Goal: Find specific page/section: Find specific page/section

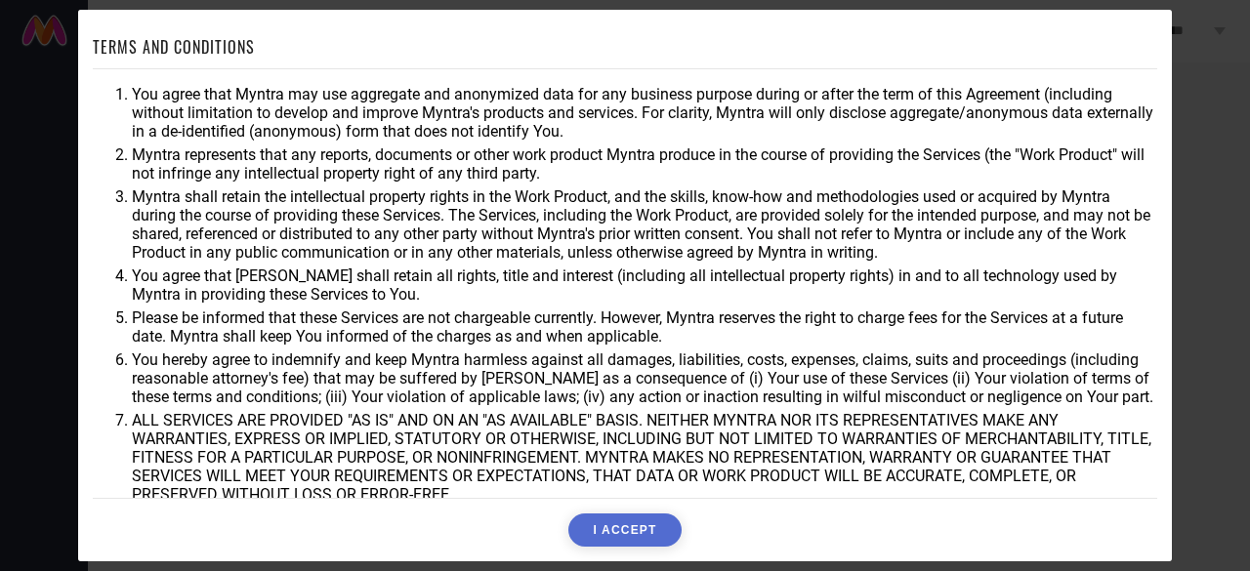
click at [616, 531] on button "I ACCEPT" at bounding box center [624, 530] width 112 height 33
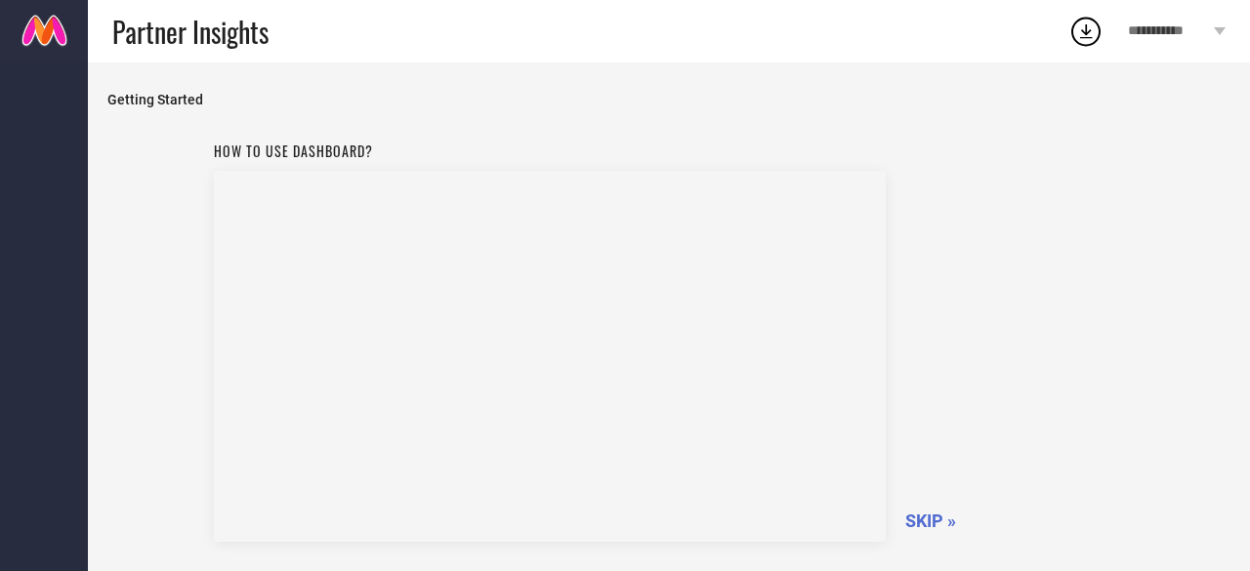
click at [920, 523] on span "SKIP »" at bounding box center [930, 521] width 51 height 21
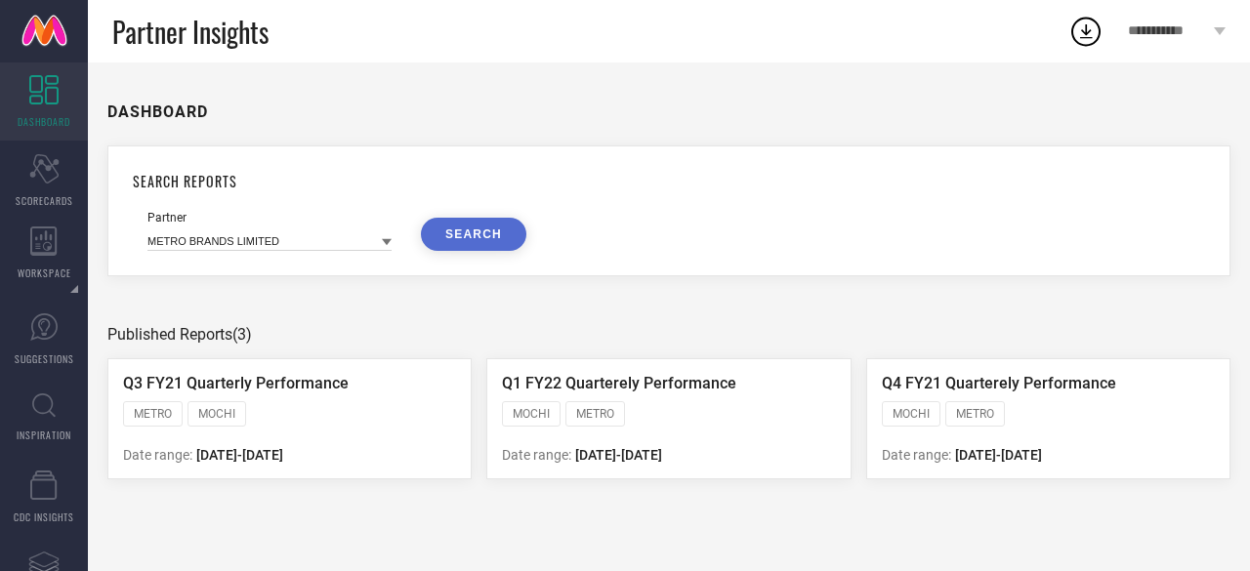
click at [383, 241] on icon at bounding box center [387, 242] width 10 height 7
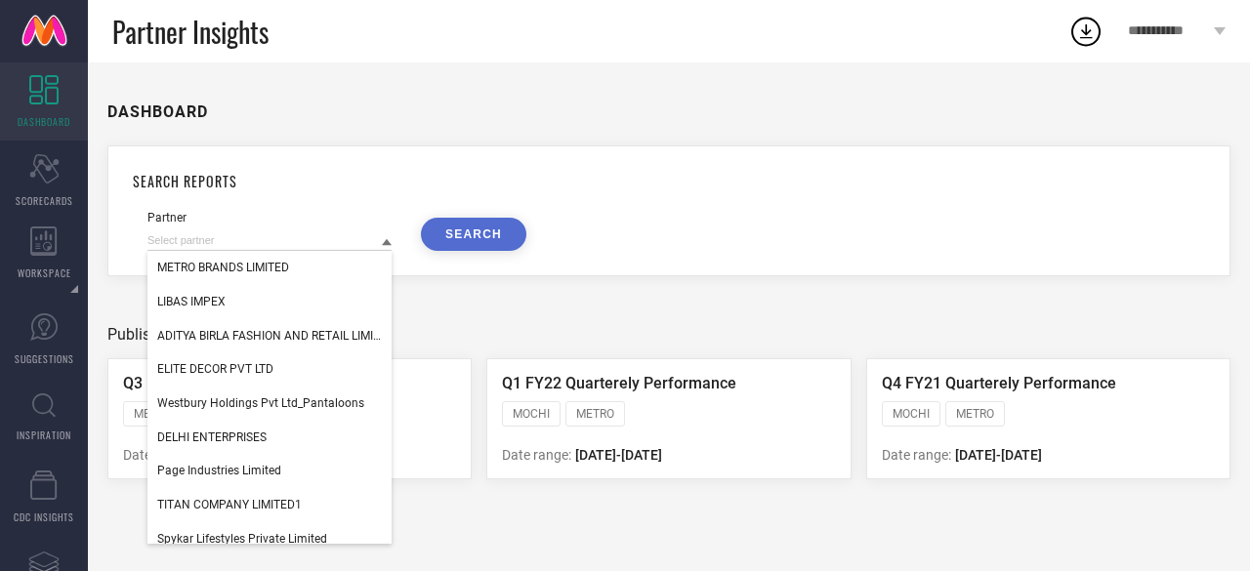
click at [336, 133] on div "DASHBOARD SEARCH REPORTS Partner METRO BRANDS LIMITED LIBAS IMPEX ADITYA BIRLA …" at bounding box center [669, 316] width 1162 height 509
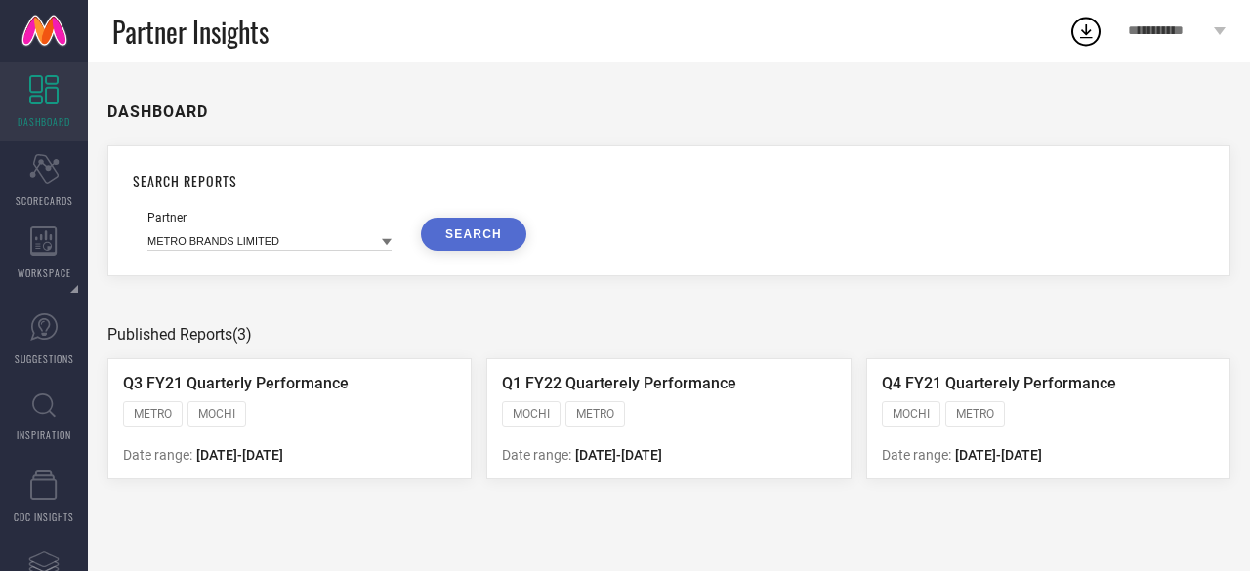
click at [457, 237] on button "SEARCH" at bounding box center [473, 234] width 105 height 33
click at [43, 187] on div "Scorecard SCORECARDS" at bounding box center [44, 181] width 88 height 78
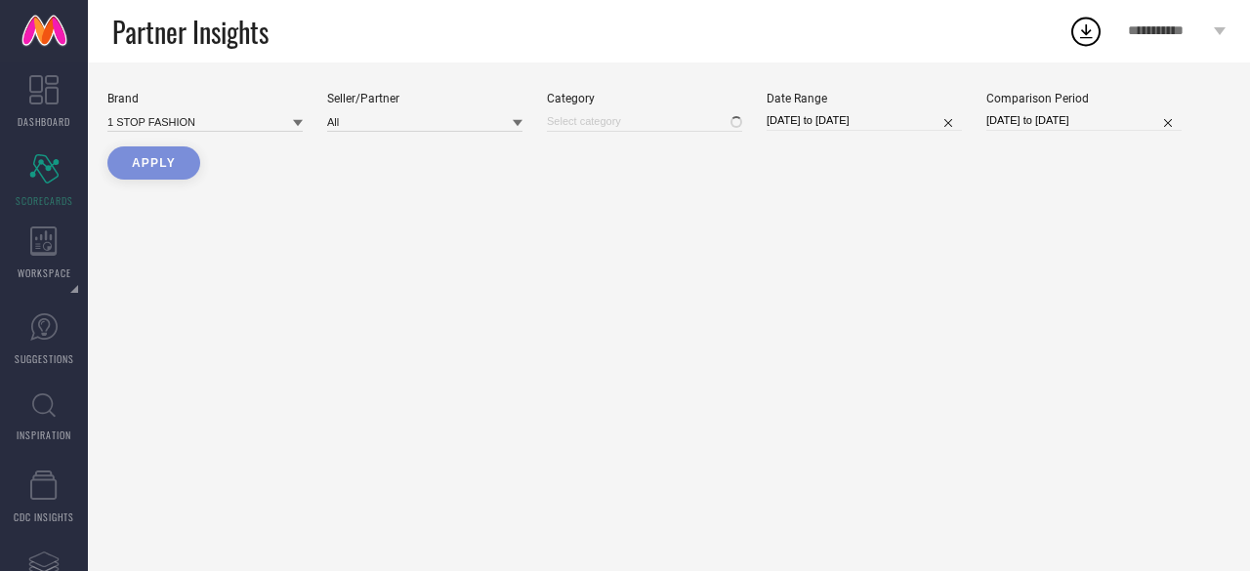
type input "All"
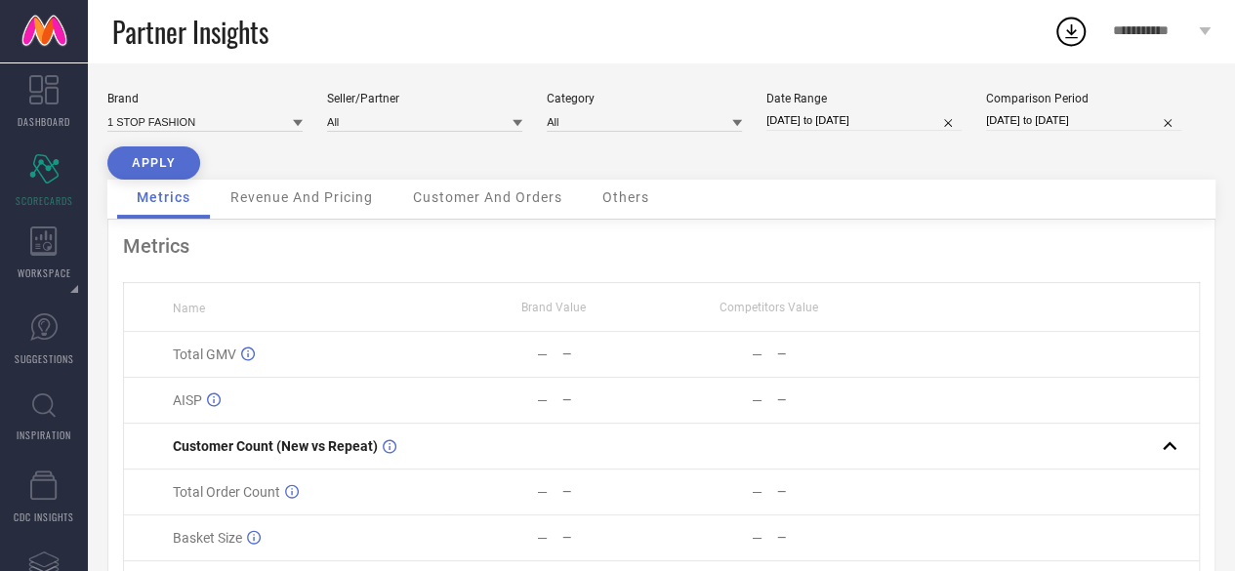
click at [323, 201] on span "Revenue And Pricing" at bounding box center [301, 197] width 143 height 16
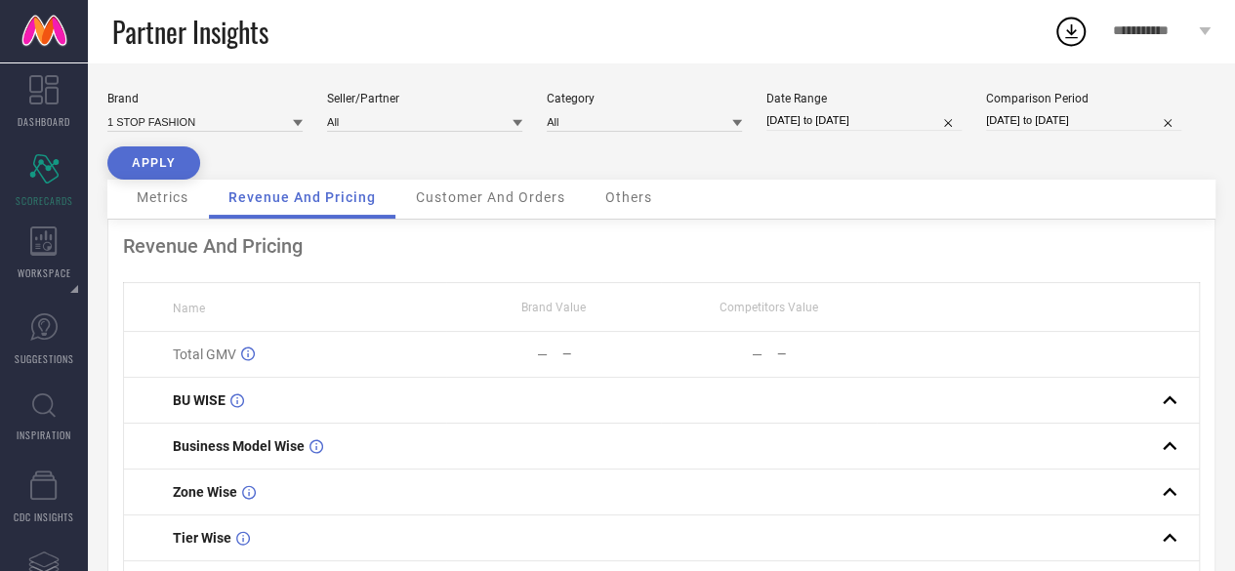
click at [448, 194] on span "Customer And Orders" at bounding box center [490, 197] width 149 height 16
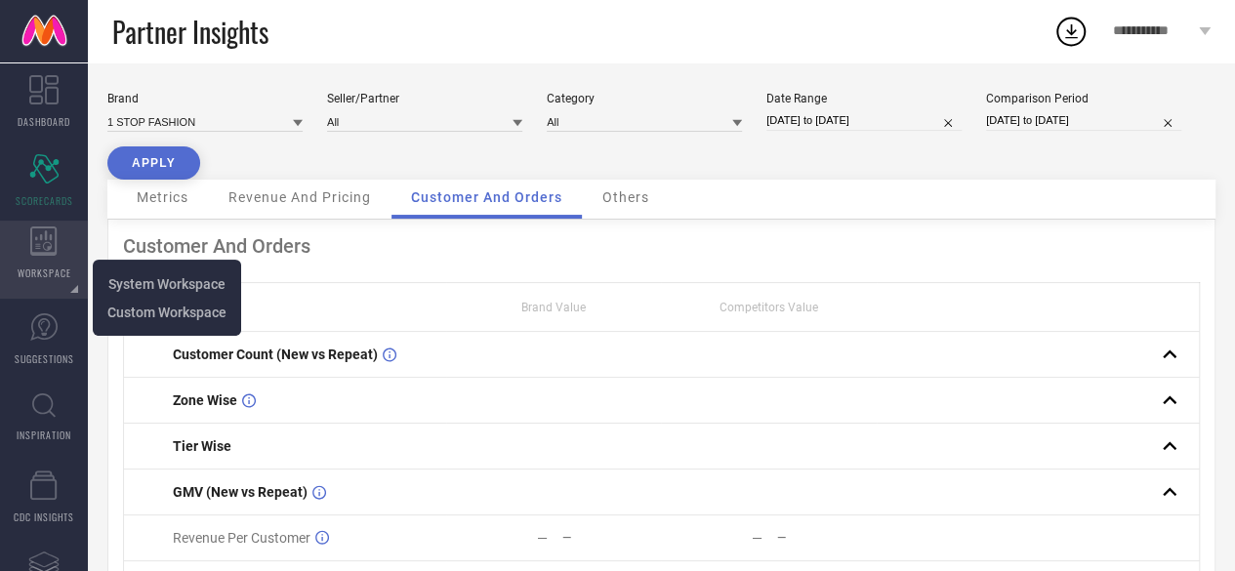
click at [42, 257] on div "WORKSPACE" at bounding box center [44, 260] width 88 height 78
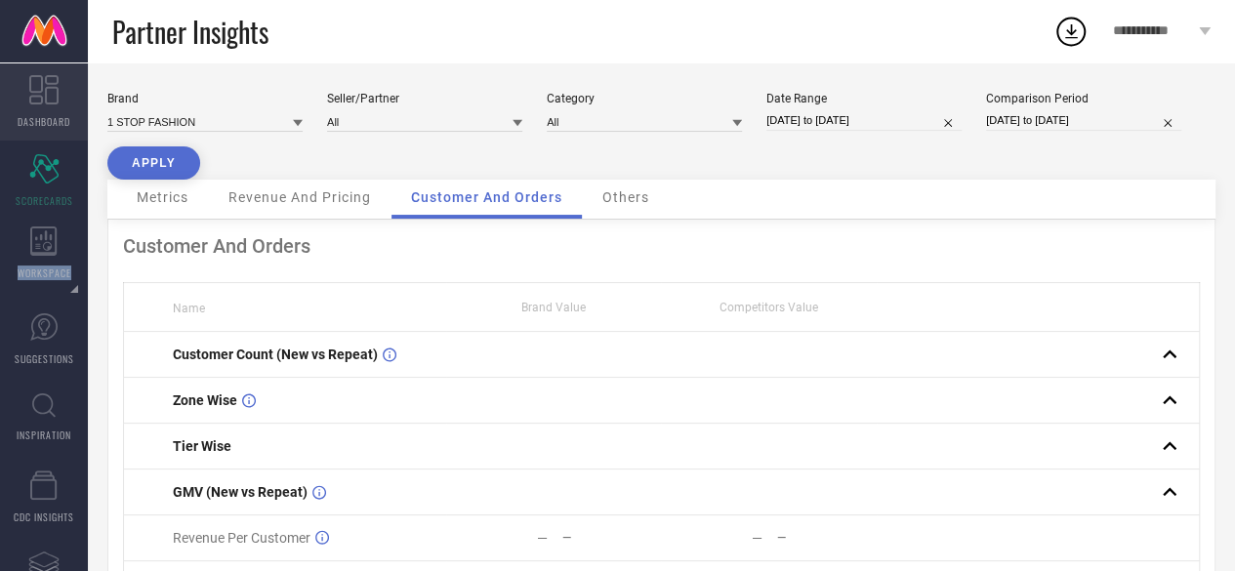
click at [57, 95] on icon at bounding box center [43, 89] width 29 height 29
